Goal: Task Accomplishment & Management: Manage account settings

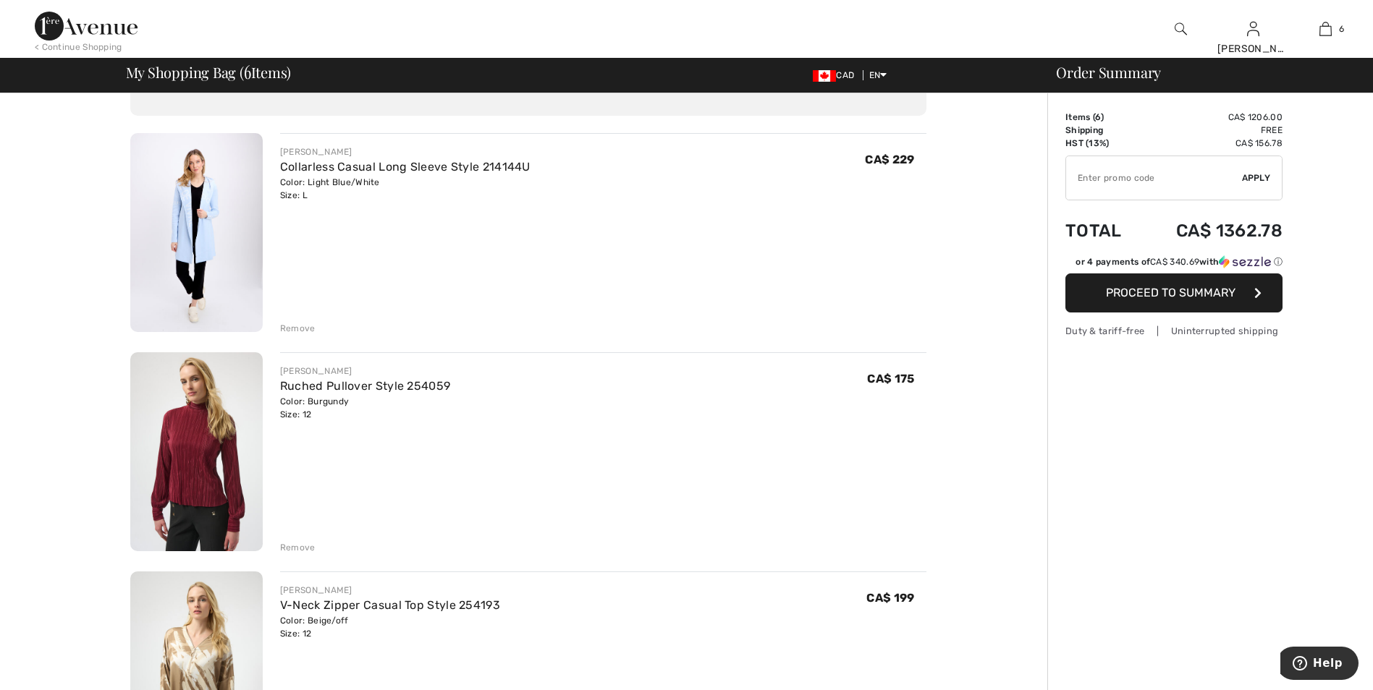
scroll to position [289, 0]
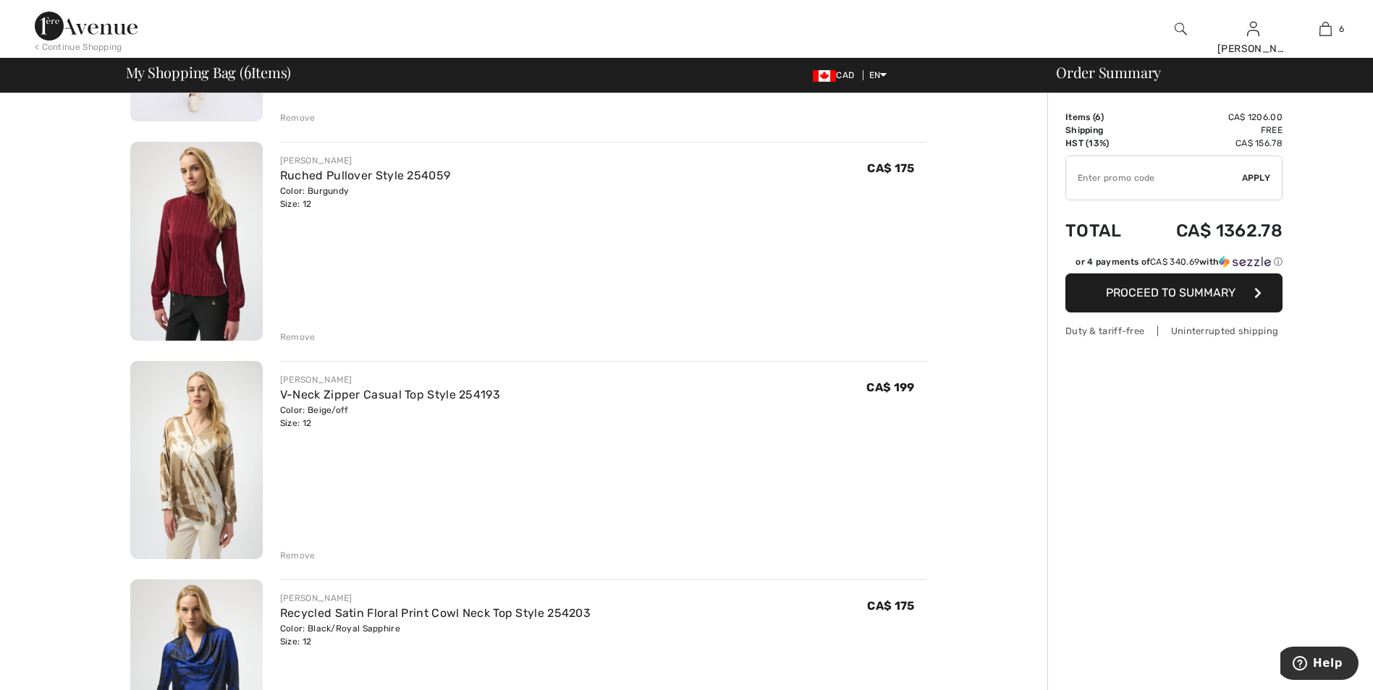
click at [292, 557] on div "Remove" at bounding box center [297, 555] width 35 height 13
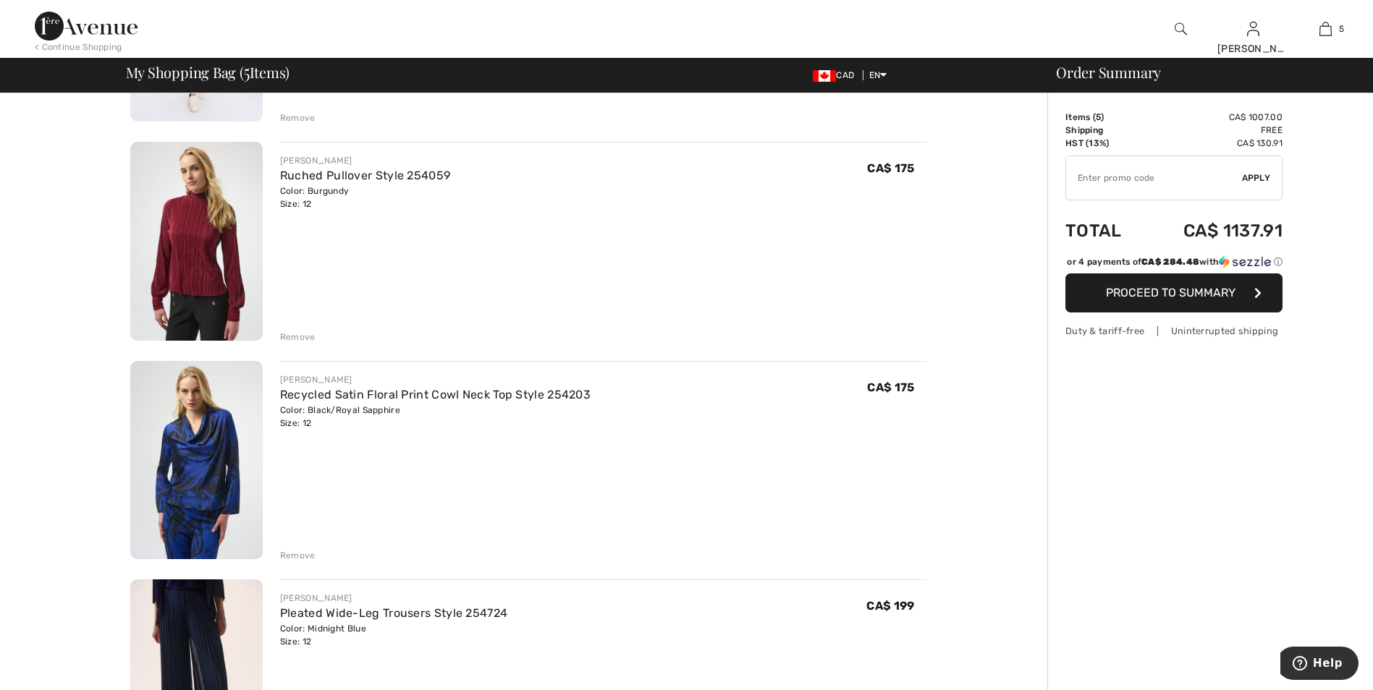
click at [294, 553] on div "Remove" at bounding box center [297, 555] width 35 height 13
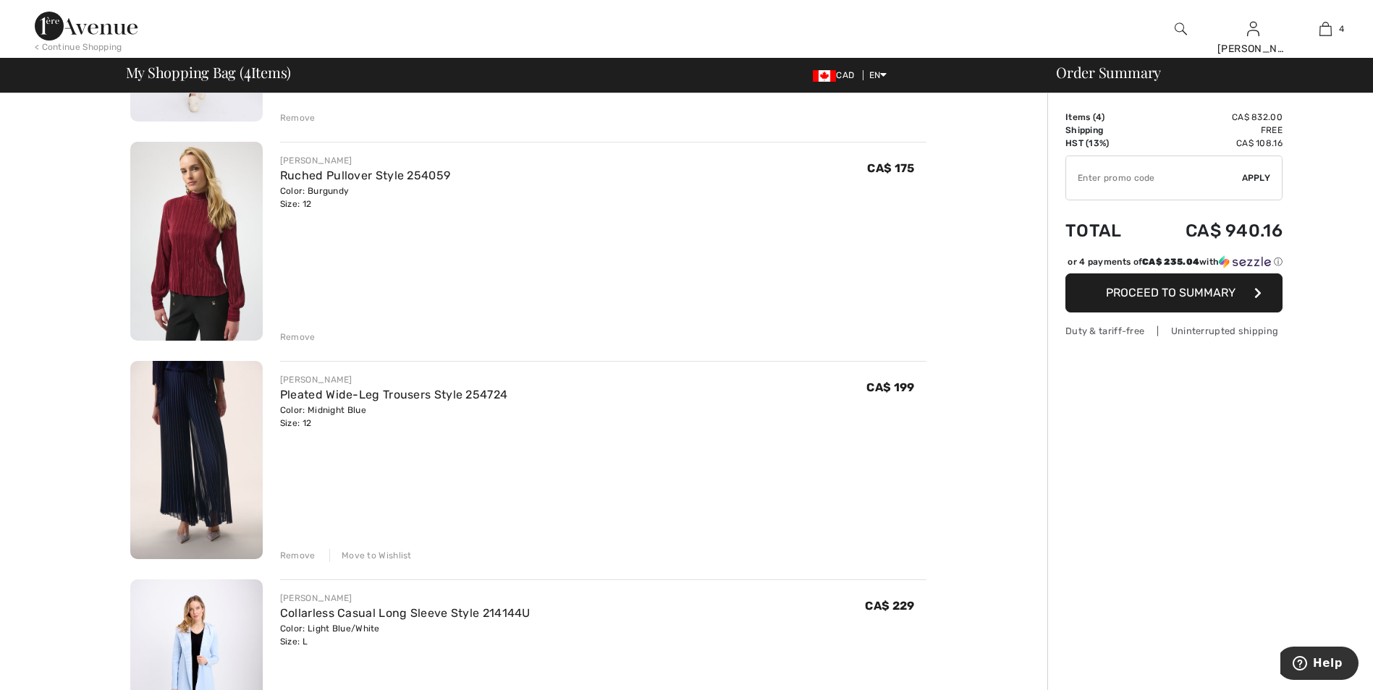
click at [384, 557] on div "Move to Wishlist" at bounding box center [370, 555] width 83 height 13
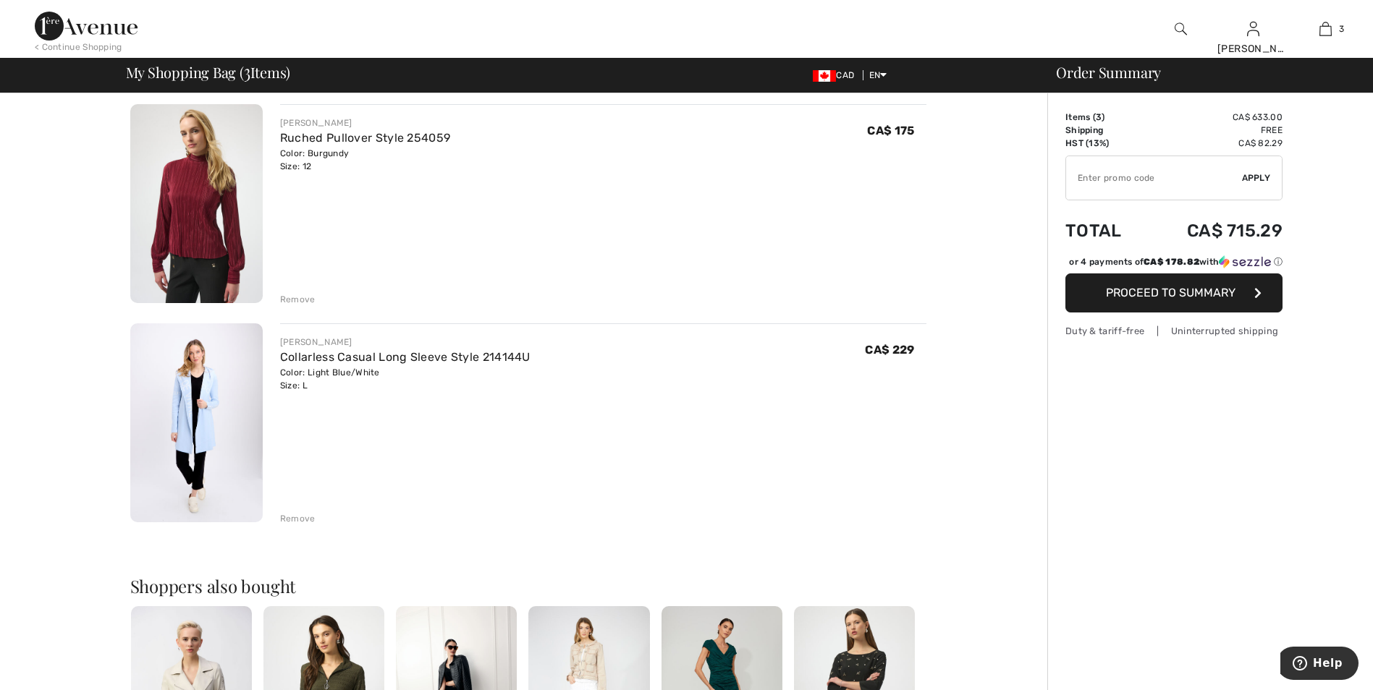
scroll to position [0, 0]
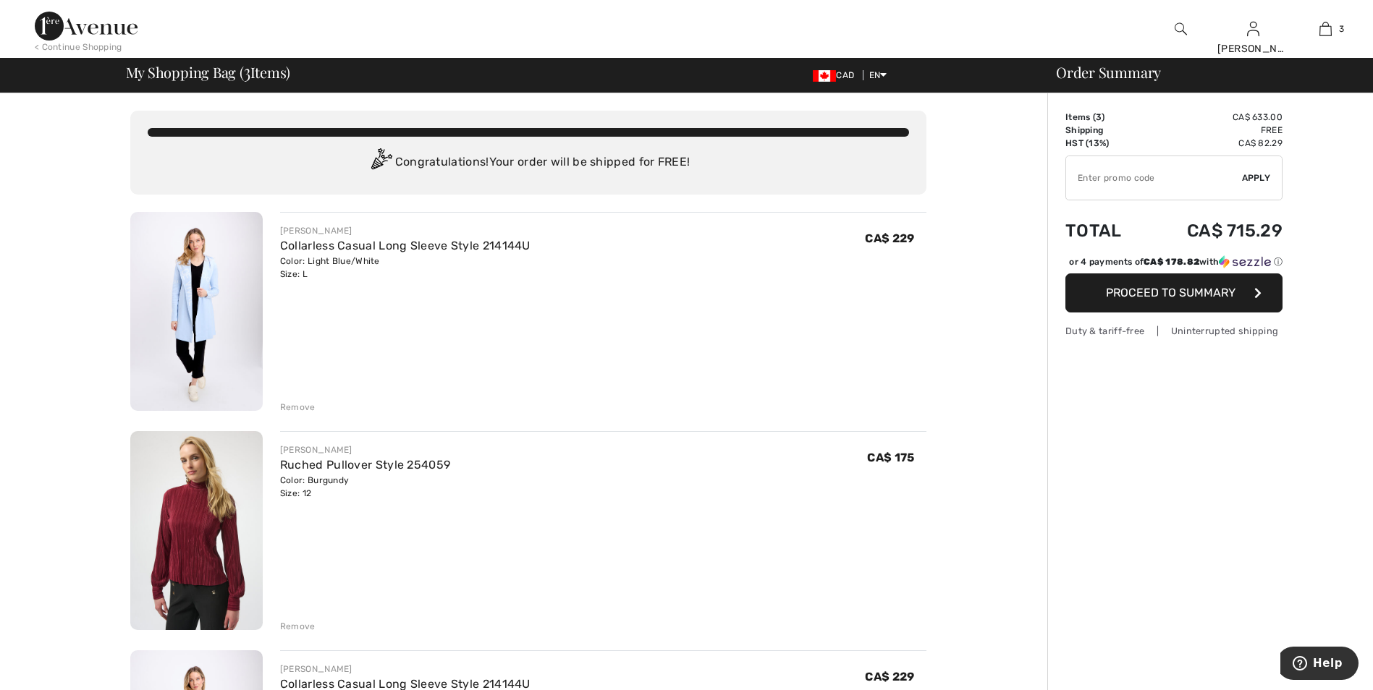
click at [296, 408] on div "Remove" at bounding box center [297, 407] width 35 height 13
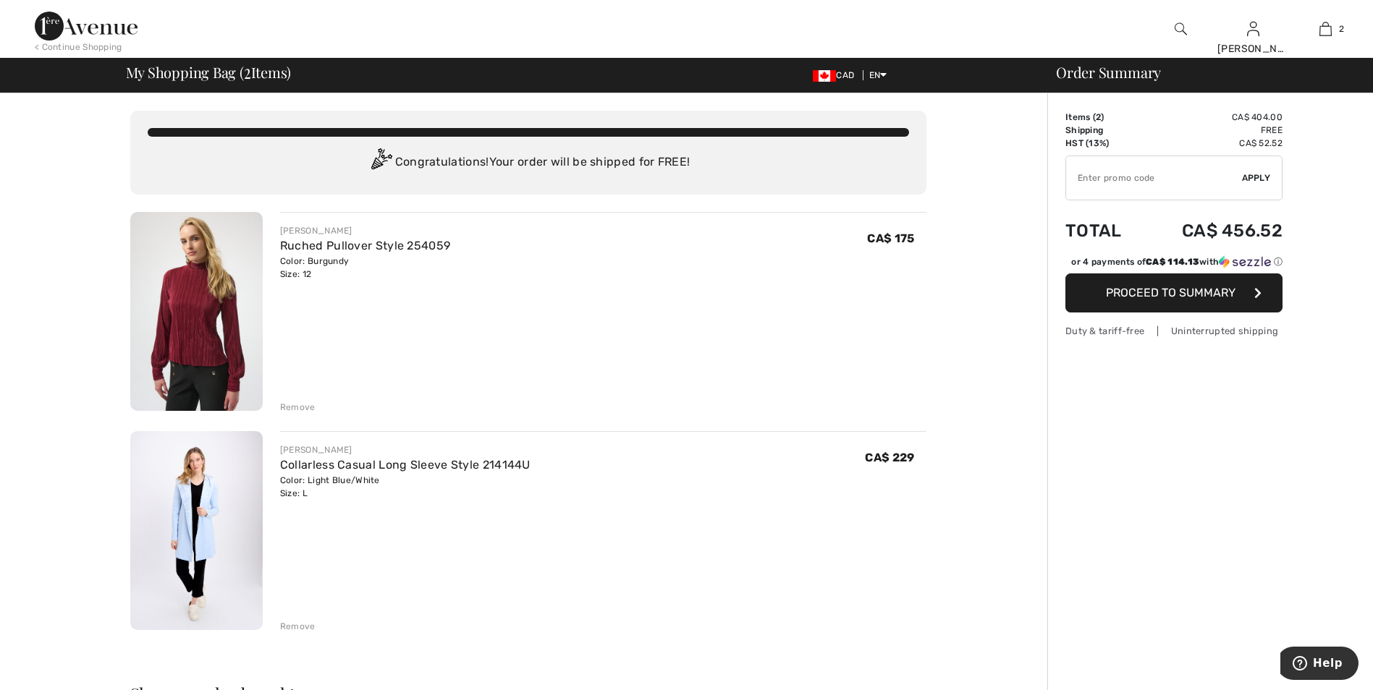
click at [206, 306] on img at bounding box center [196, 311] width 132 height 199
click at [304, 408] on div "Remove" at bounding box center [297, 407] width 35 height 13
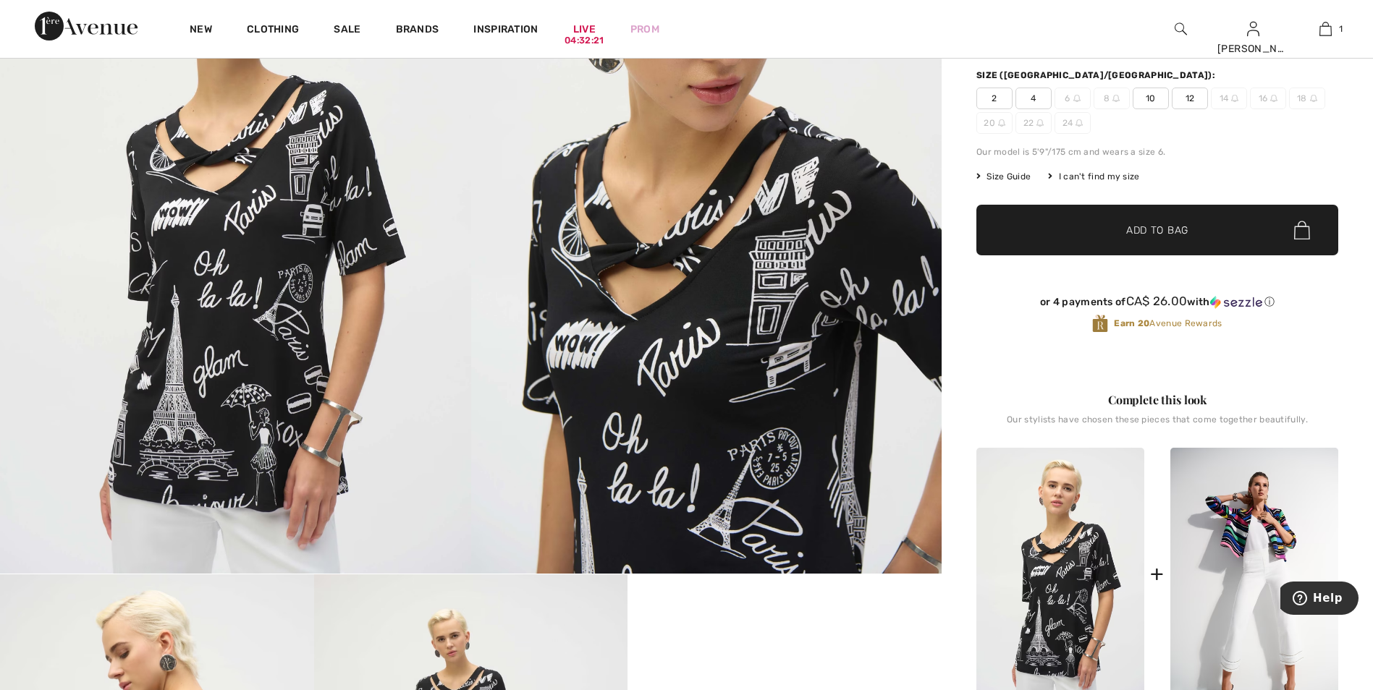
scroll to position [217, 0]
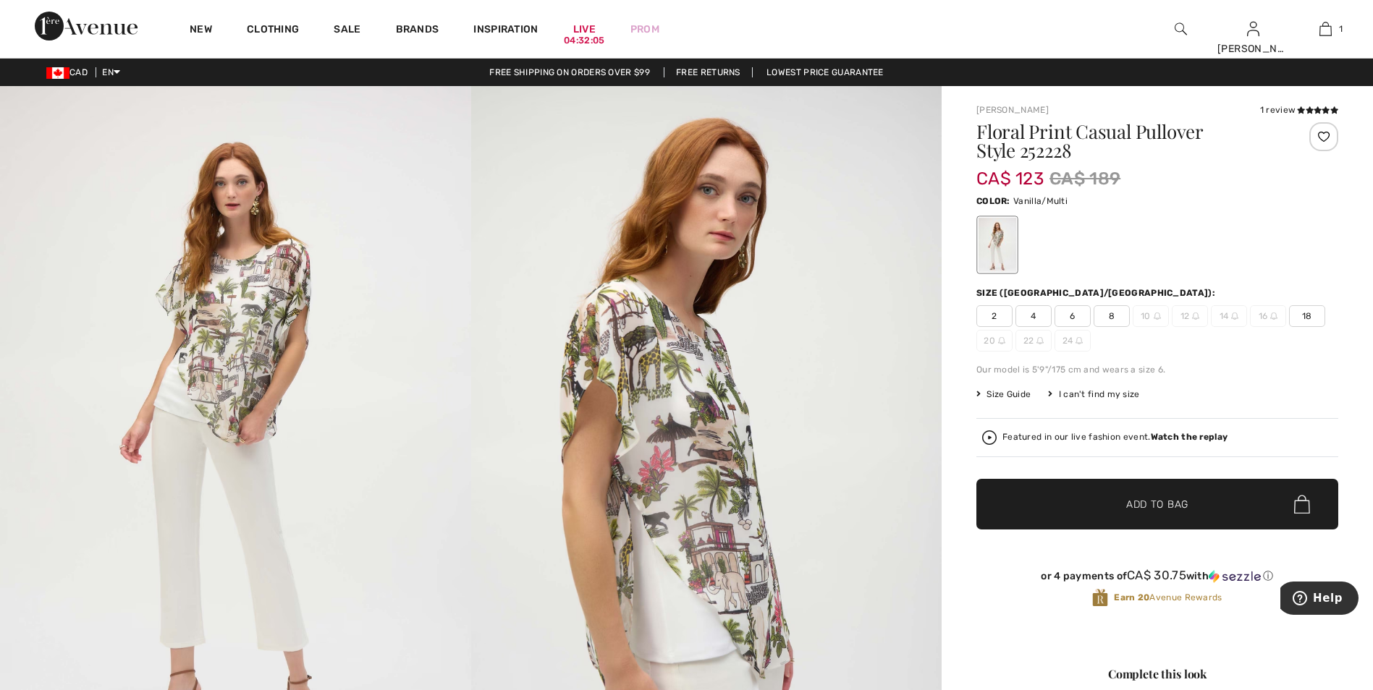
click at [1329, 131] on div at bounding box center [1323, 136] width 29 height 29
